Goal: Task Accomplishment & Management: Complete application form

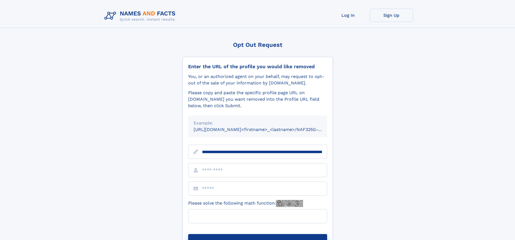
scroll to position [0, 57]
type input "**********"
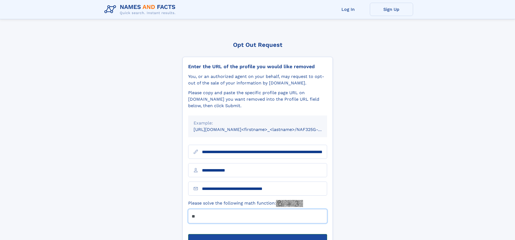
type input "**"
click at [257, 234] on button "Submit Opt Out Request" at bounding box center [257, 242] width 139 height 17
